Goal: Task Accomplishment & Management: Manage account settings

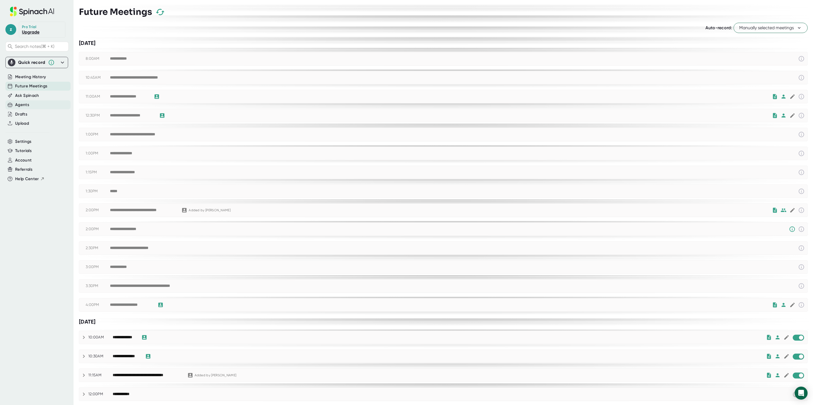
scroll to position [54, 0]
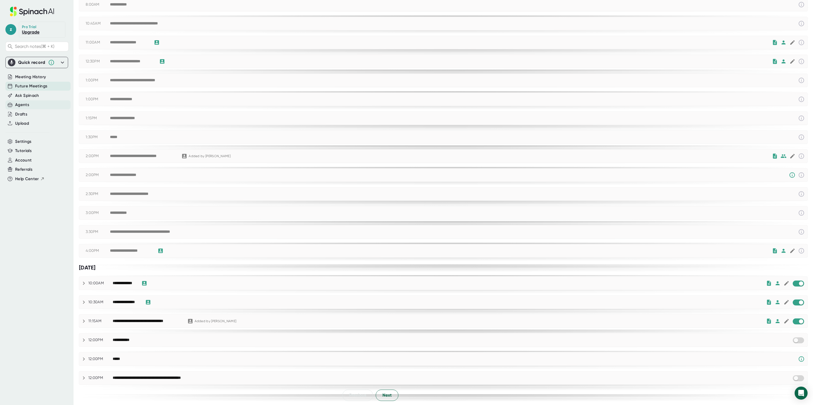
click at [29, 106] on div "Agents" at bounding box center [37, 104] width 65 height 9
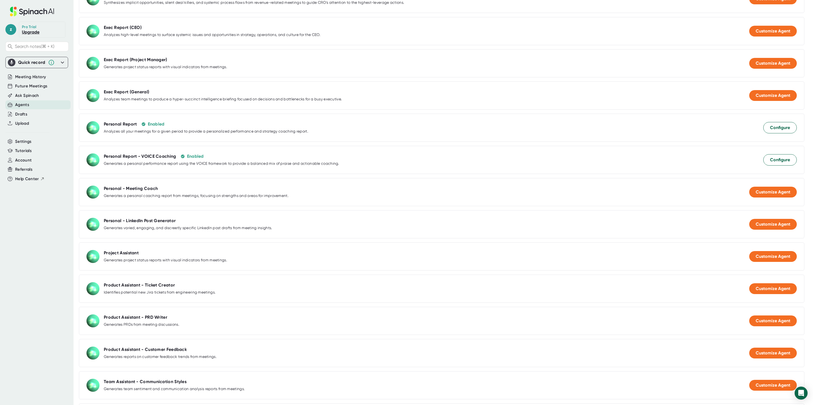
scroll to position [113, 0]
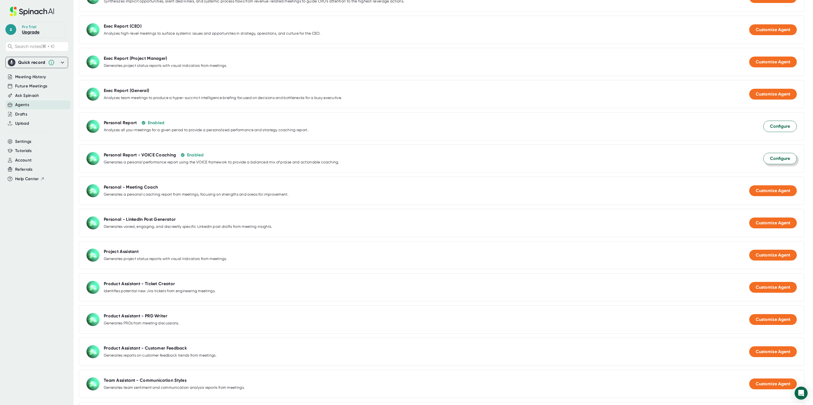
click at [772, 158] on span "Configure" at bounding box center [780, 158] width 20 height 6
select select "17:00"
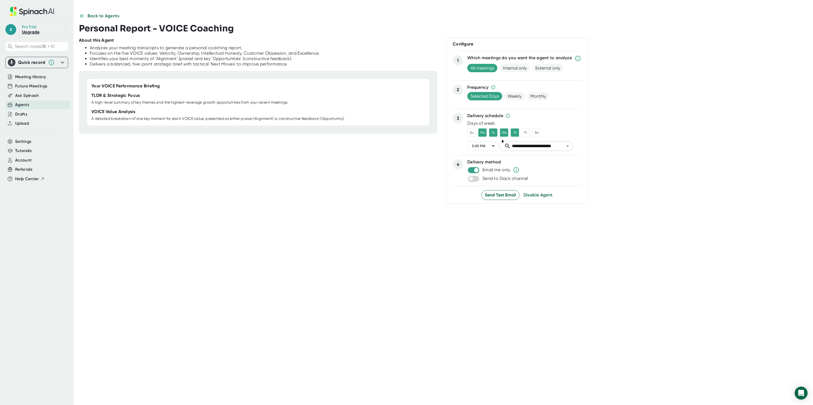
scroll to position [0, 0]
click at [81, 15] on icon at bounding box center [82, 16] width 4 height 4
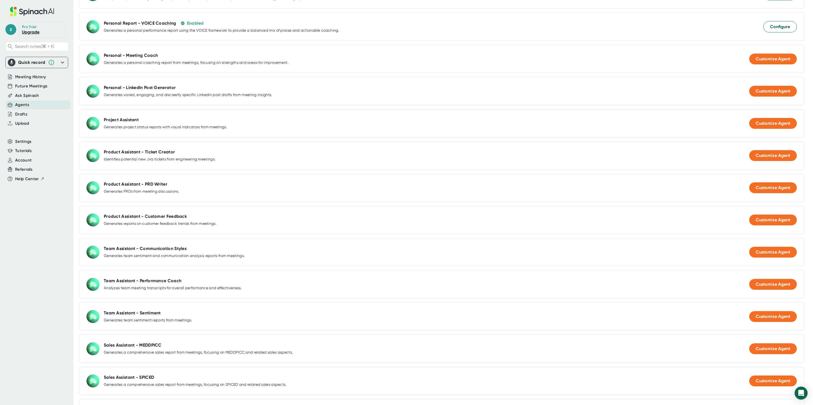
scroll to position [249, 0]
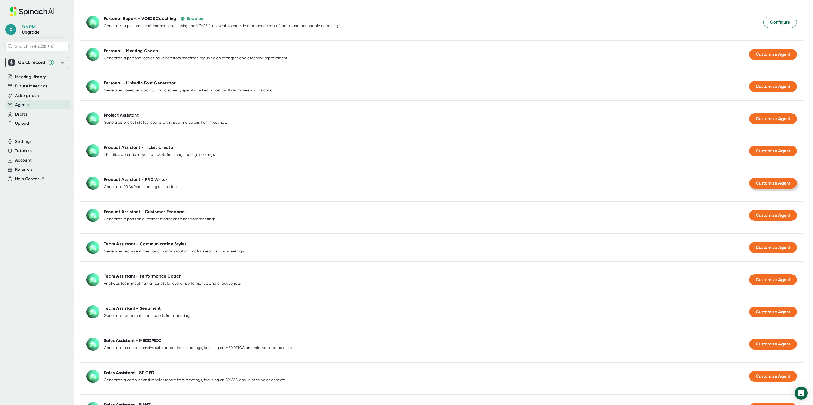
click at [763, 182] on span "Customize Agent" at bounding box center [773, 182] width 35 height 5
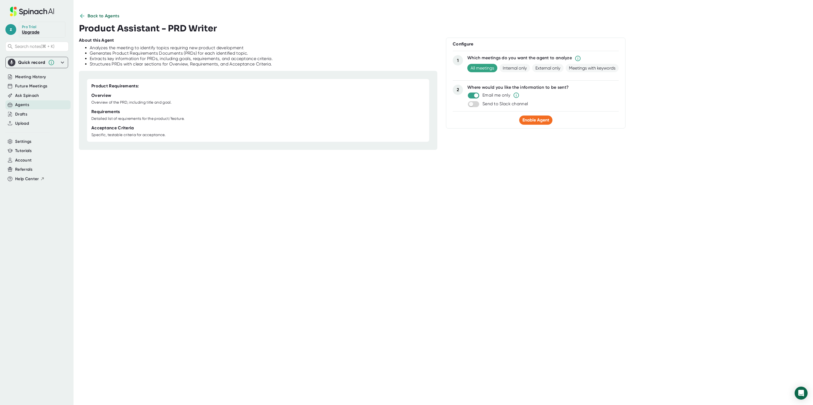
scroll to position [0, 0]
click at [511, 68] on span "Internal only" at bounding box center [515, 68] width 31 height 8
click at [107, 17] on span "Back to Agents" at bounding box center [104, 16] width 32 height 6
